Goal: Task Accomplishment & Management: Manage account settings

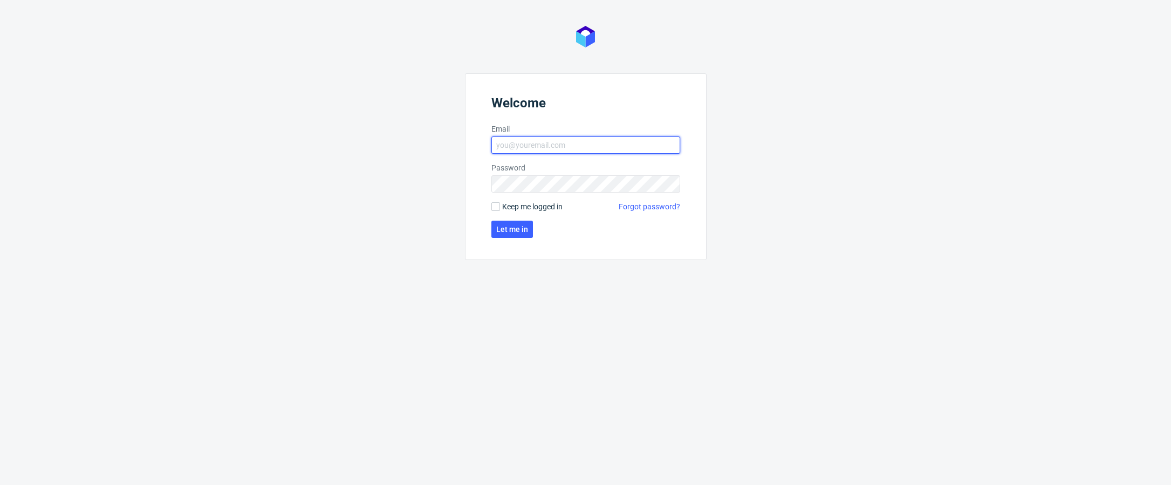
type input "[EMAIL_ADDRESS][DOMAIN_NAME]"
click at [528, 202] on span "Keep me logged in" at bounding box center [532, 206] width 60 height 11
click at [500, 202] on input "Keep me logged in" at bounding box center [495, 206] width 9 height 9
checkbox input "true"
click at [524, 231] on span "Let me in" at bounding box center [512, 229] width 32 height 8
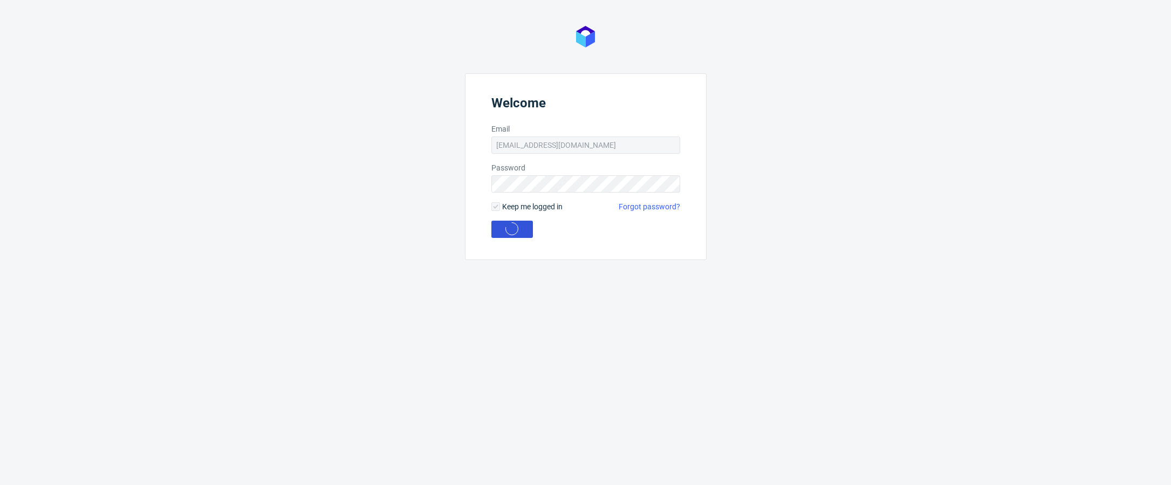
click at [516, 222] on button "Let me in" at bounding box center [512, 229] width 42 height 17
click at [622, 193] on form "Welcome Email Password Keep me logged in Forgot password? Let me in" at bounding box center [586, 166] width 242 height 187
click at [594, 147] on input "Email" at bounding box center [585, 144] width 189 height 17
type input "[EMAIL_ADDRESS][DOMAIN_NAME]"
click at [518, 232] on span "Let me in" at bounding box center [512, 229] width 32 height 8
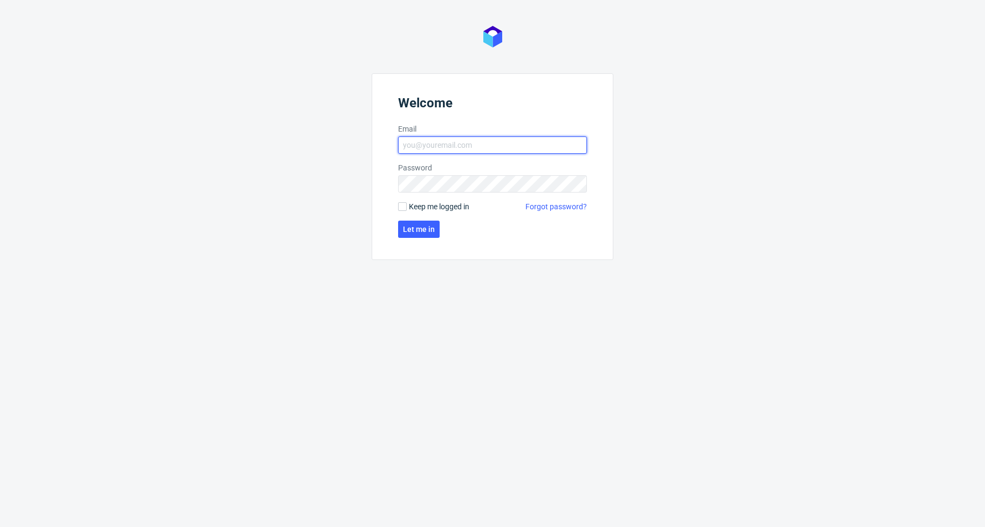
type input "[EMAIL_ADDRESS][DOMAIN_NAME]"
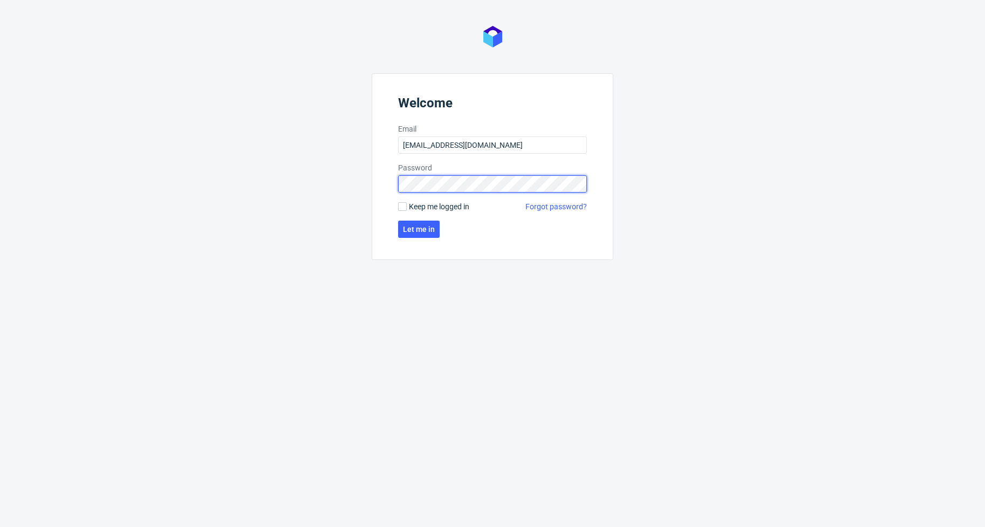
click at [418, 229] on button "Let me in" at bounding box center [419, 229] width 42 height 17
